Goal: Transaction & Acquisition: Purchase product/service

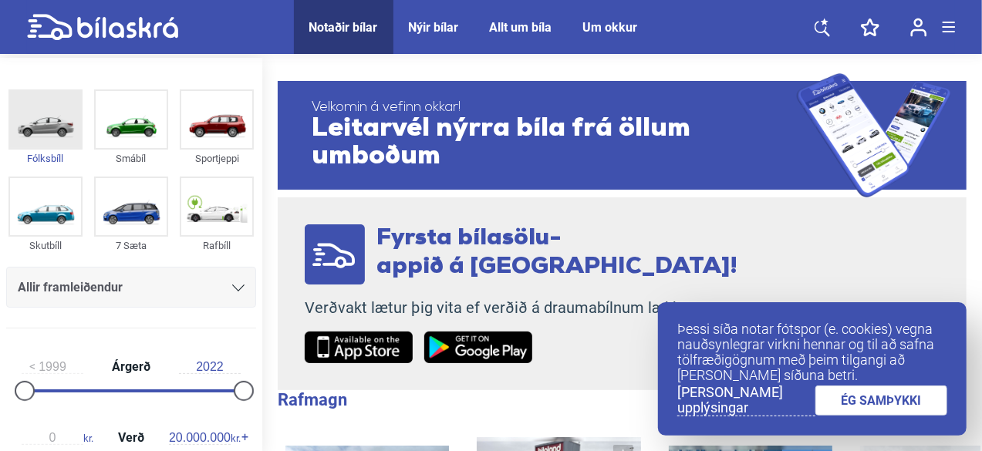
click at [54, 141] on img at bounding box center [45, 119] width 71 height 57
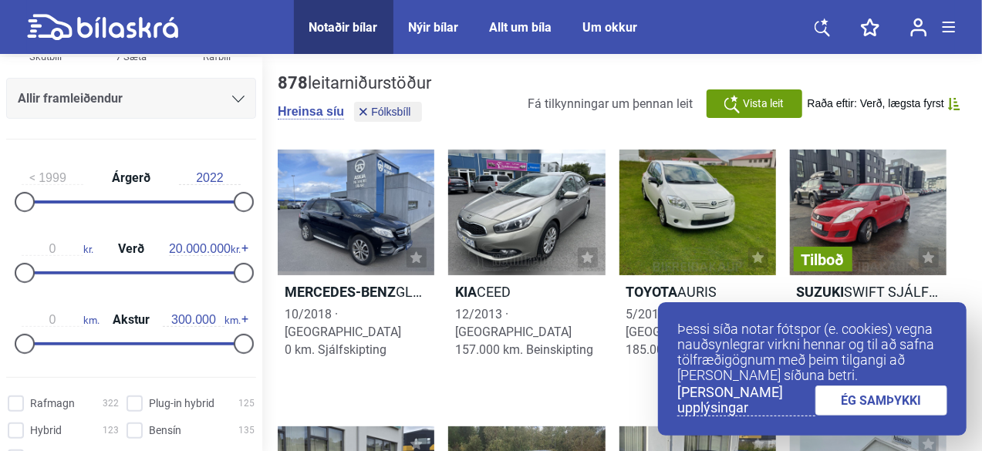
scroll to position [194, 0]
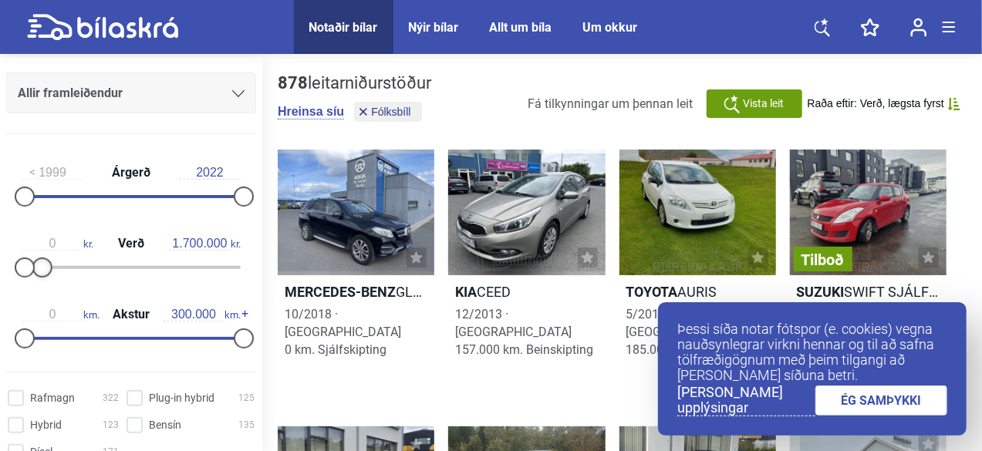
type input "1.800.000"
drag, startPoint x: 238, startPoint y: 265, endPoint x: 43, endPoint y: 255, distance: 194.6
click at [43, 255] on div "0 kr. Verð 1.800.000 kr." at bounding box center [131, 253] width 250 height 71
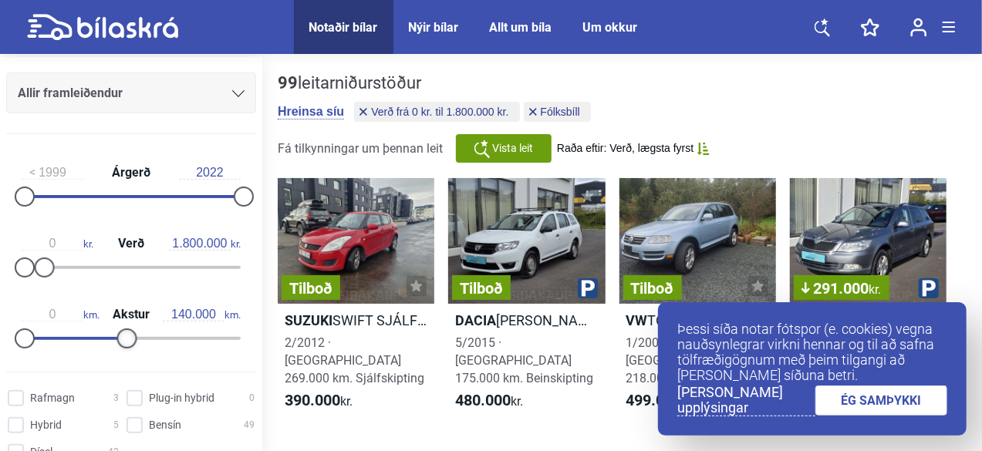
type input "130.000"
drag, startPoint x: 240, startPoint y: 336, endPoint x: 121, endPoint y: 338, distance: 118.8
click at [121, 338] on div at bounding box center [120, 339] width 20 height 20
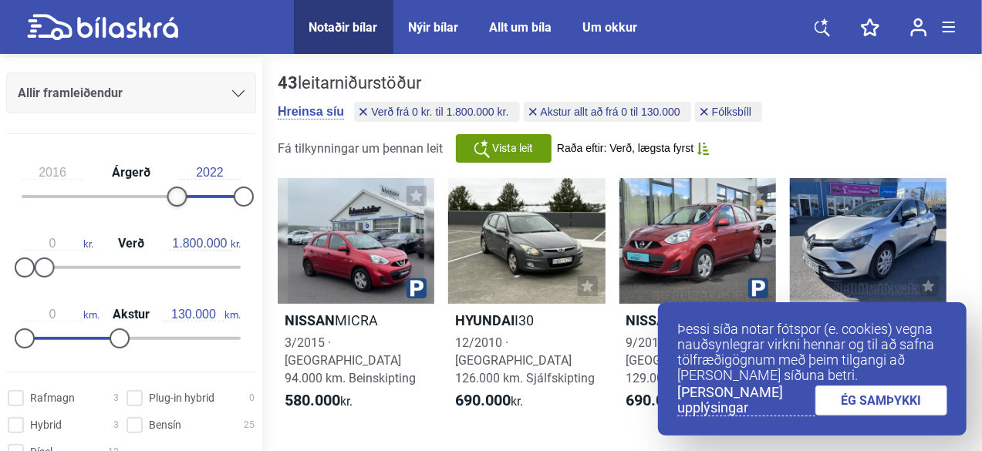
type input "2017"
drag, startPoint x: 22, startPoint y: 197, endPoint x: 194, endPoint y: 186, distance: 172.3
click at [194, 187] on div at bounding box center [196, 197] width 20 height 20
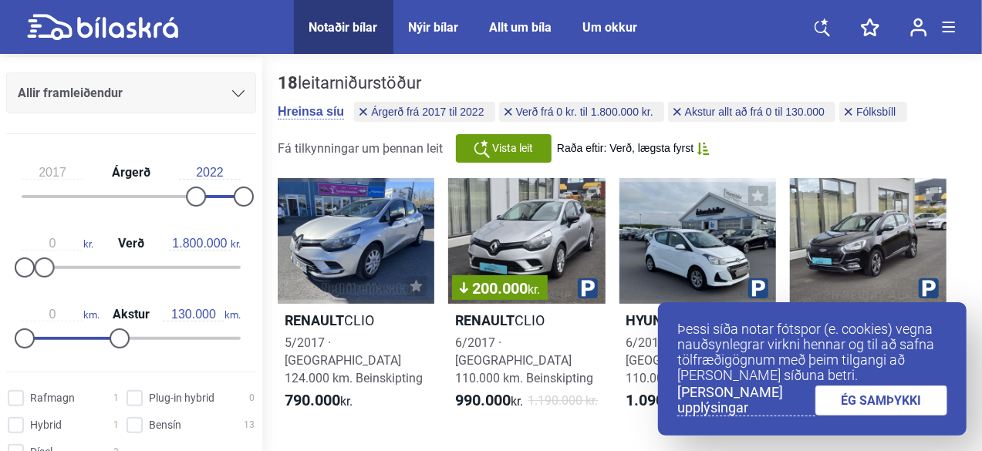
click at [875, 396] on link "ÉG SAMÞYKKI" at bounding box center [881, 401] width 133 height 30
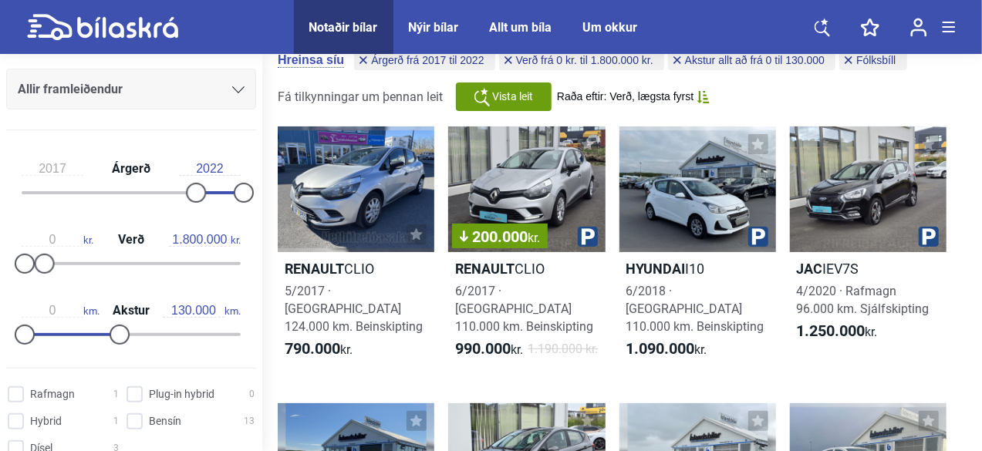
scroll to position [51, 0]
